Goal: Information Seeking & Learning: Learn about a topic

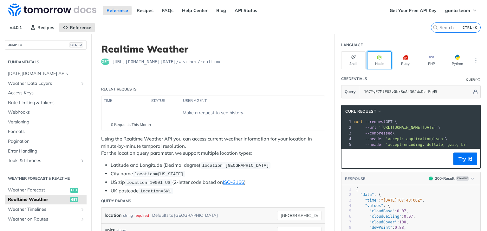
click at [374, 61] on button "Node" at bounding box center [379, 60] width 24 height 18
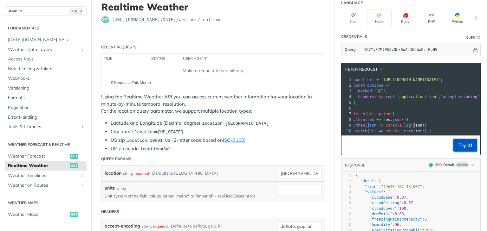
click at [467, 152] on button "Try It!" at bounding box center [465, 145] width 24 height 13
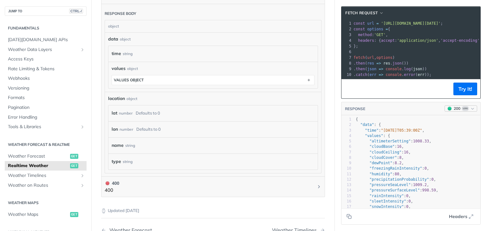
click at [470, 111] on icon "button" at bounding box center [472, 108] width 5 height 5
click at [427, 148] on div "400 - Result" at bounding box center [426, 148] width 22 height 6
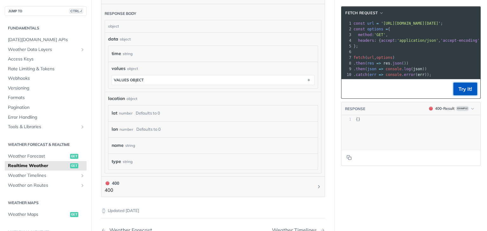
click at [458, 93] on button "Try It!" at bounding box center [465, 89] width 24 height 13
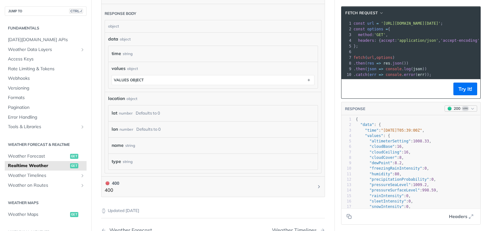
click at [470, 111] on icon "button" at bounding box center [472, 108] width 5 height 5
click at [280, 118] on div "lat number Defaults to 0" at bounding box center [212, 114] width 209 height 16
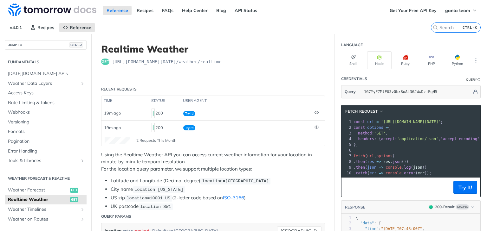
scroll to position [135, 0]
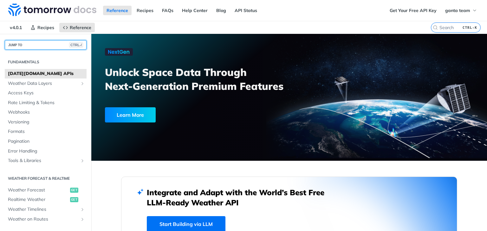
click at [69, 47] on span "CTRL-/" at bounding box center [76, 44] width 14 height 5
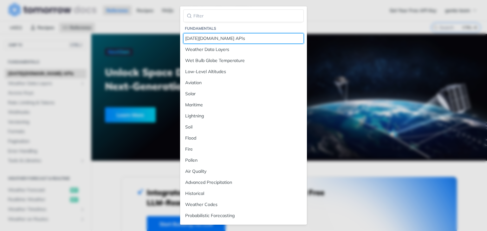
click at [211, 42] on link "[DATE][DOMAIN_NAME] APIs" at bounding box center [243, 38] width 120 height 10
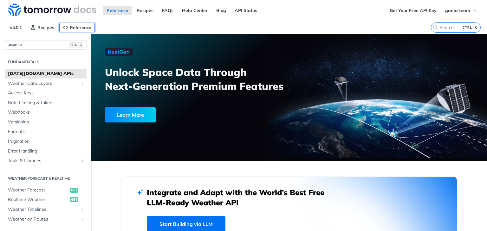
click at [67, 28] on icon "Primary navigation" at bounding box center [65, 27] width 5 height 5
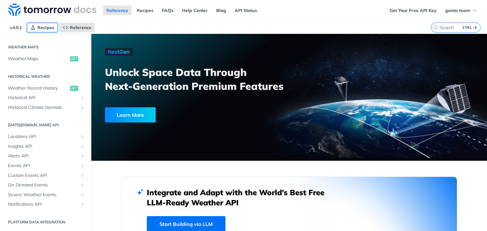
click at [38, 26] on span "Recipes" at bounding box center [45, 28] width 17 height 6
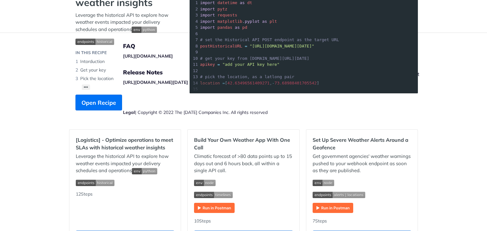
scroll to position [42, 0]
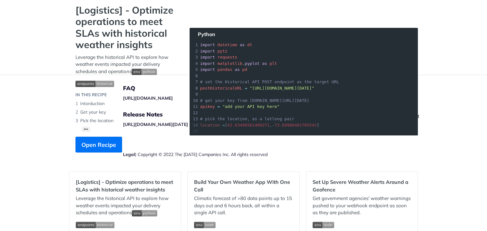
click at [157, 108] on li "Get your key" at bounding box center [125, 112] width 101 height 9
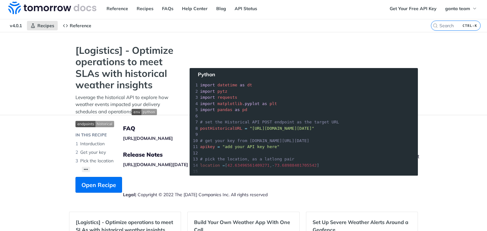
scroll to position [0, 0]
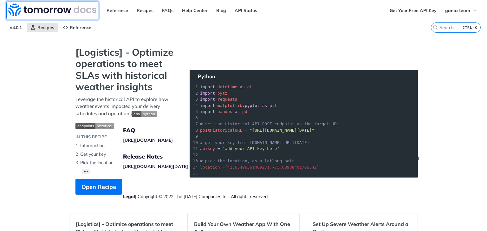
click at [68, 10] on img at bounding box center [52, 9] width 88 height 13
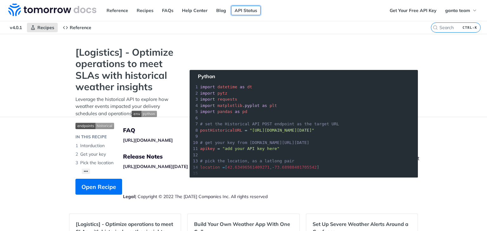
click at [245, 10] on link "API Status" at bounding box center [245, 11] width 29 height 10
